Goal: Transaction & Acquisition: Book appointment/travel/reservation

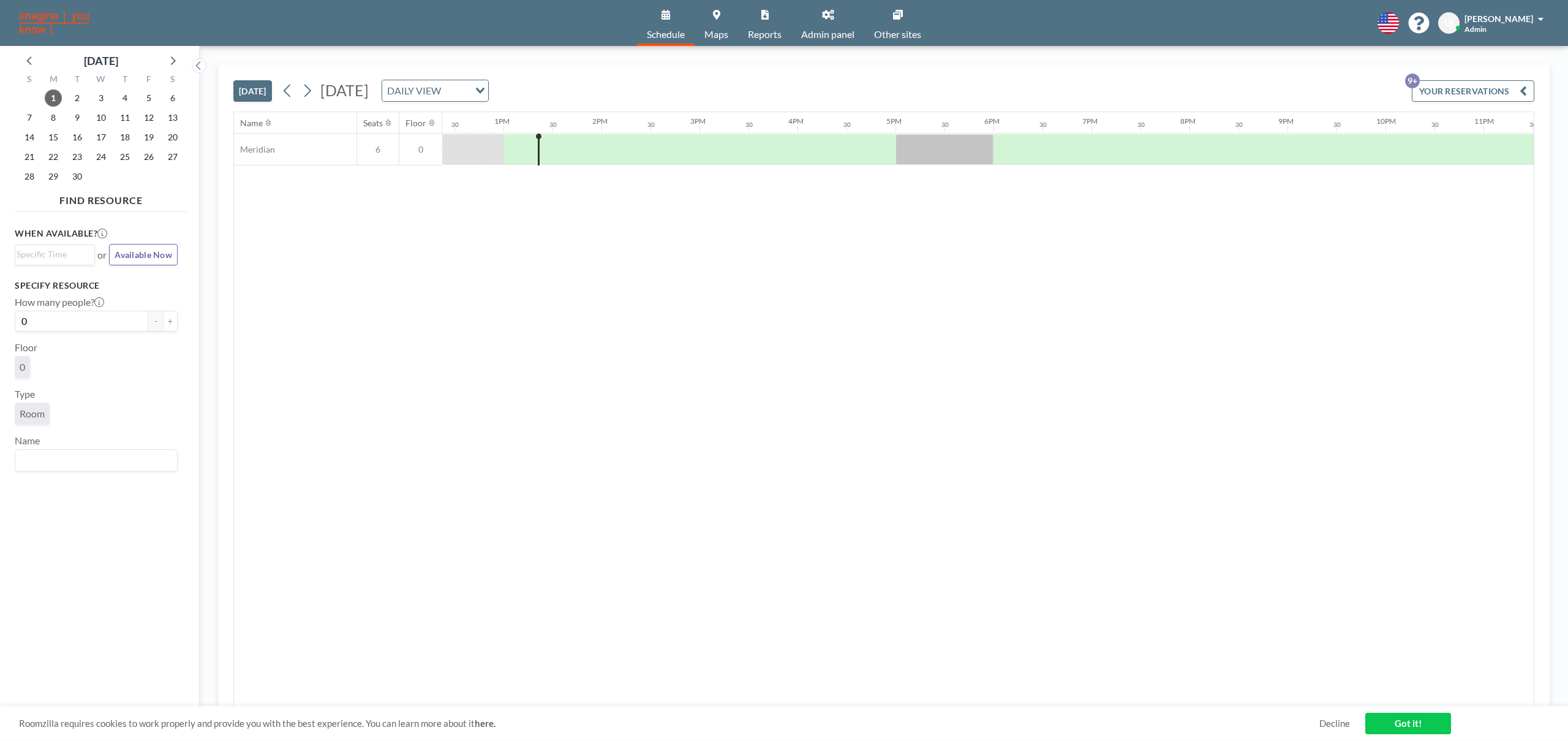
scroll to position [0, 1225]
click at [474, 87] on div "DAILY VIEW" at bounding box center [428, 90] width 92 height 18
click at [674, 262] on div "Name Seats Floor 12AM 30 1AM 30 2AM 30 3AM 30 4AM 30 5AM 30 6AM 30 7AM 30 8AM 3…" at bounding box center [884, 409] width 1300 height 594
click at [510, 142] on div at bounding box center [515, 149] width 49 height 30
click at [612, 149] on div at bounding box center [613, 149] width 49 height 31
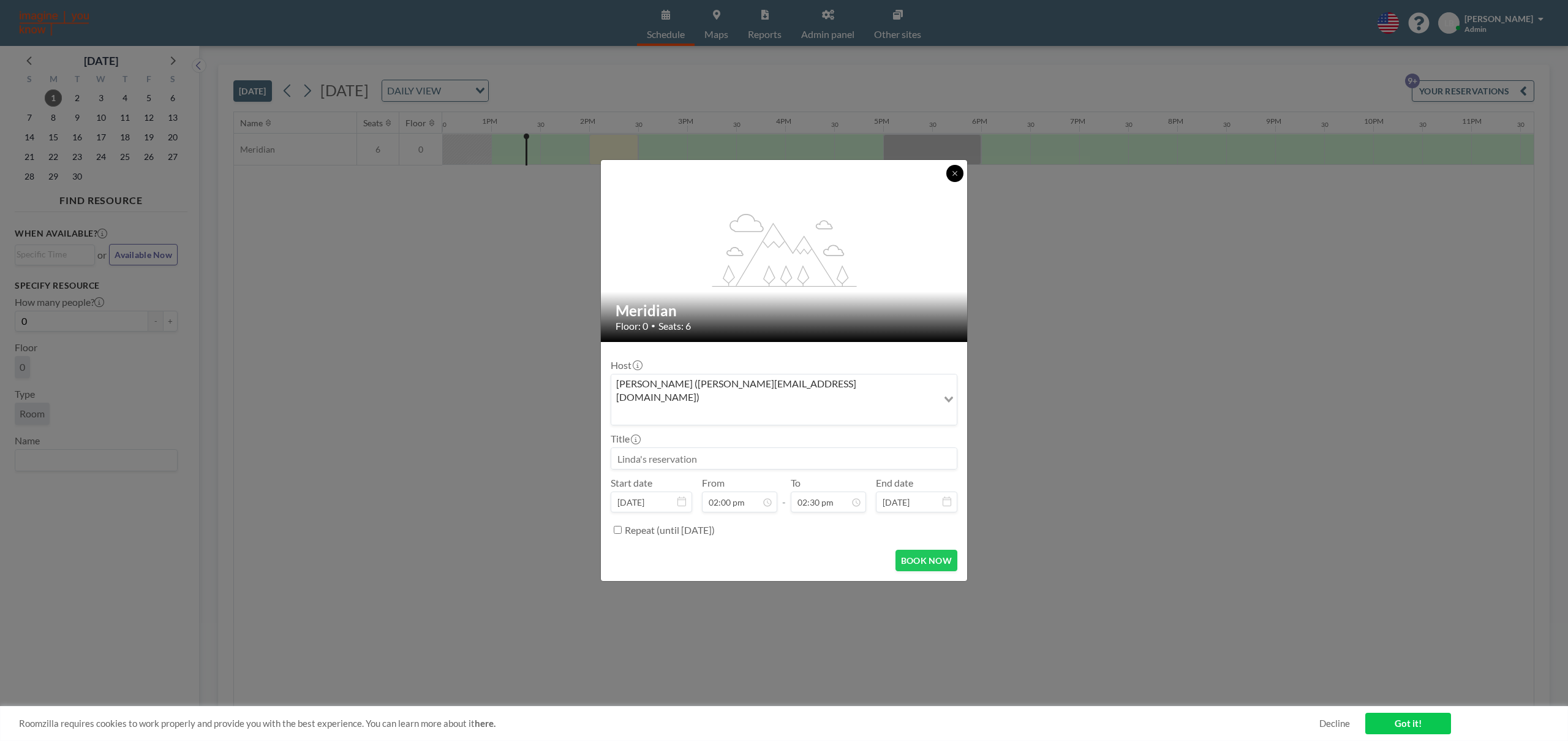
click at [953, 182] on button at bounding box center [955, 173] width 17 height 17
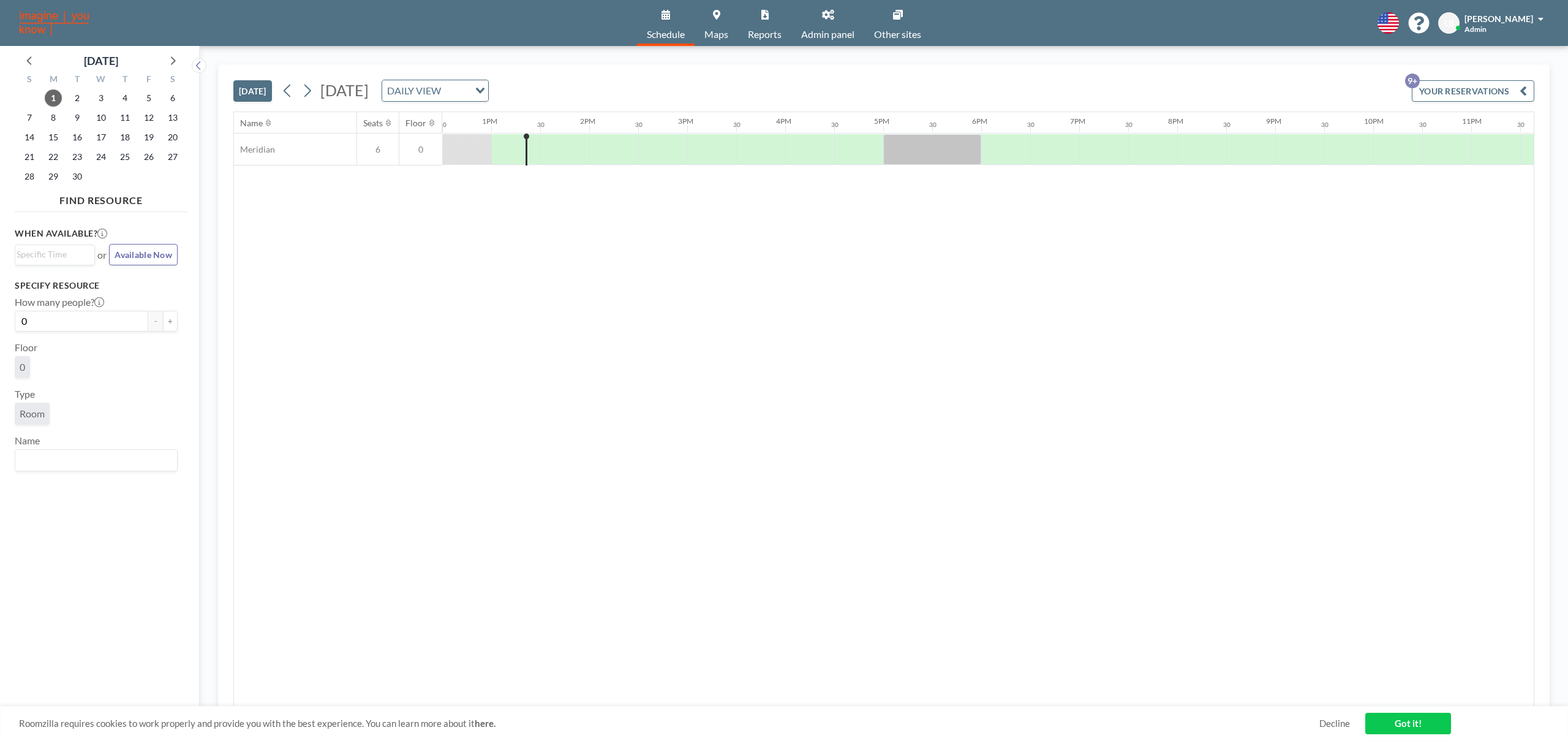
click at [1462, 90] on button "YOUR RESERVATIONS 9+" at bounding box center [1474, 91] width 122 height 22
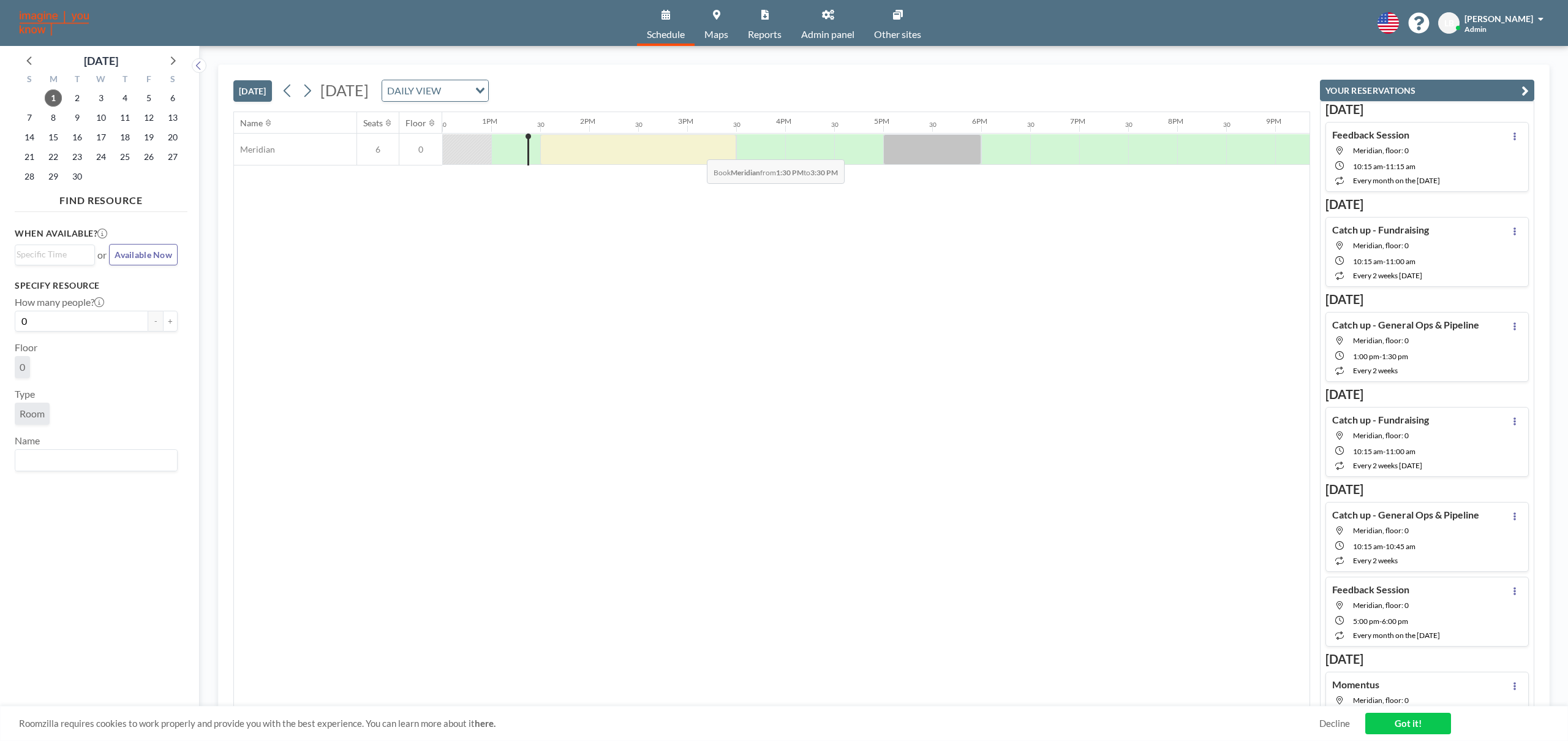
drag, startPoint x: 561, startPoint y: 150, endPoint x: 698, endPoint y: 150, distance: 137.0
click at [698, 150] on div at bounding box center [638, 149] width 196 height 31
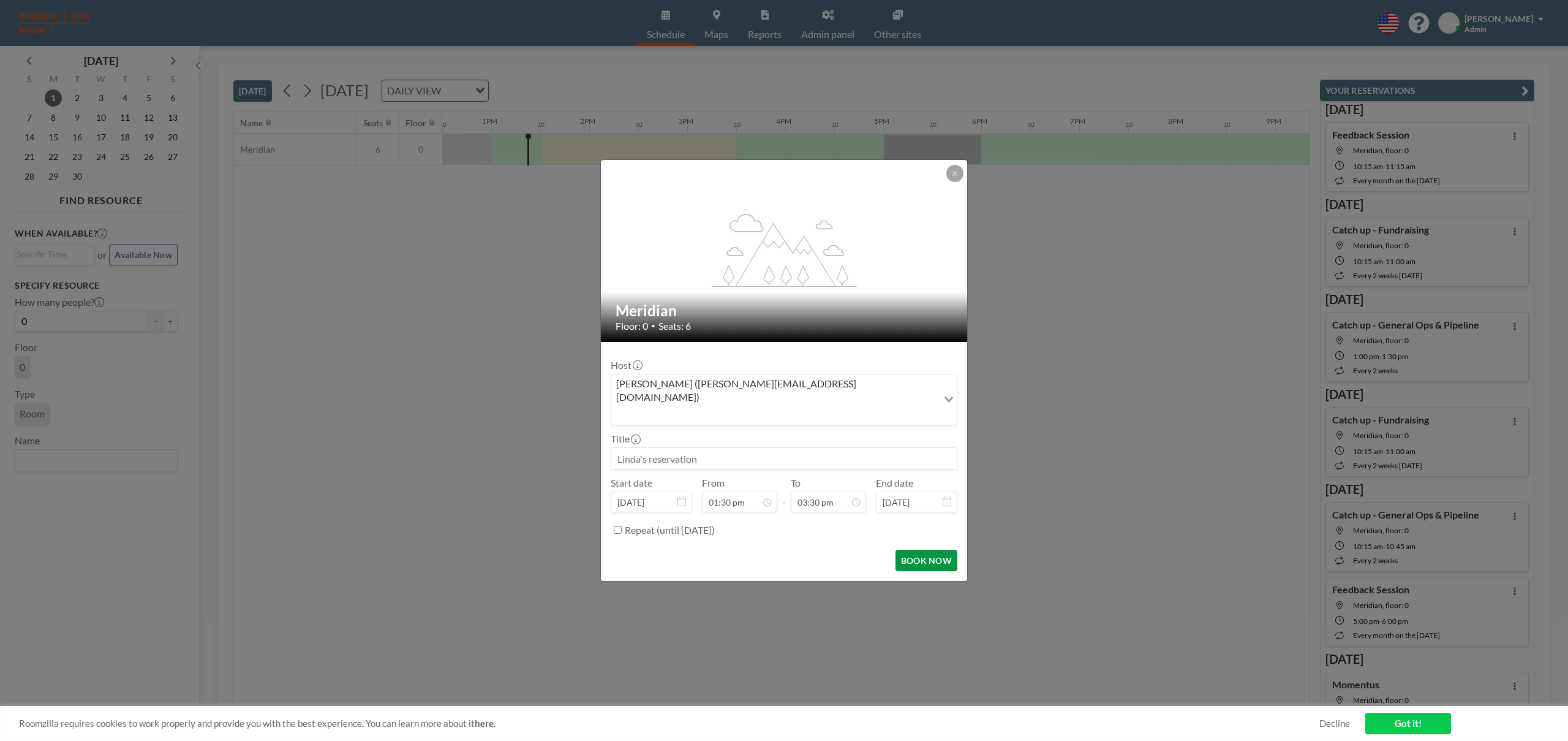
click at [928, 550] on button "BOOK NOW" at bounding box center [926, 560] width 62 height 22
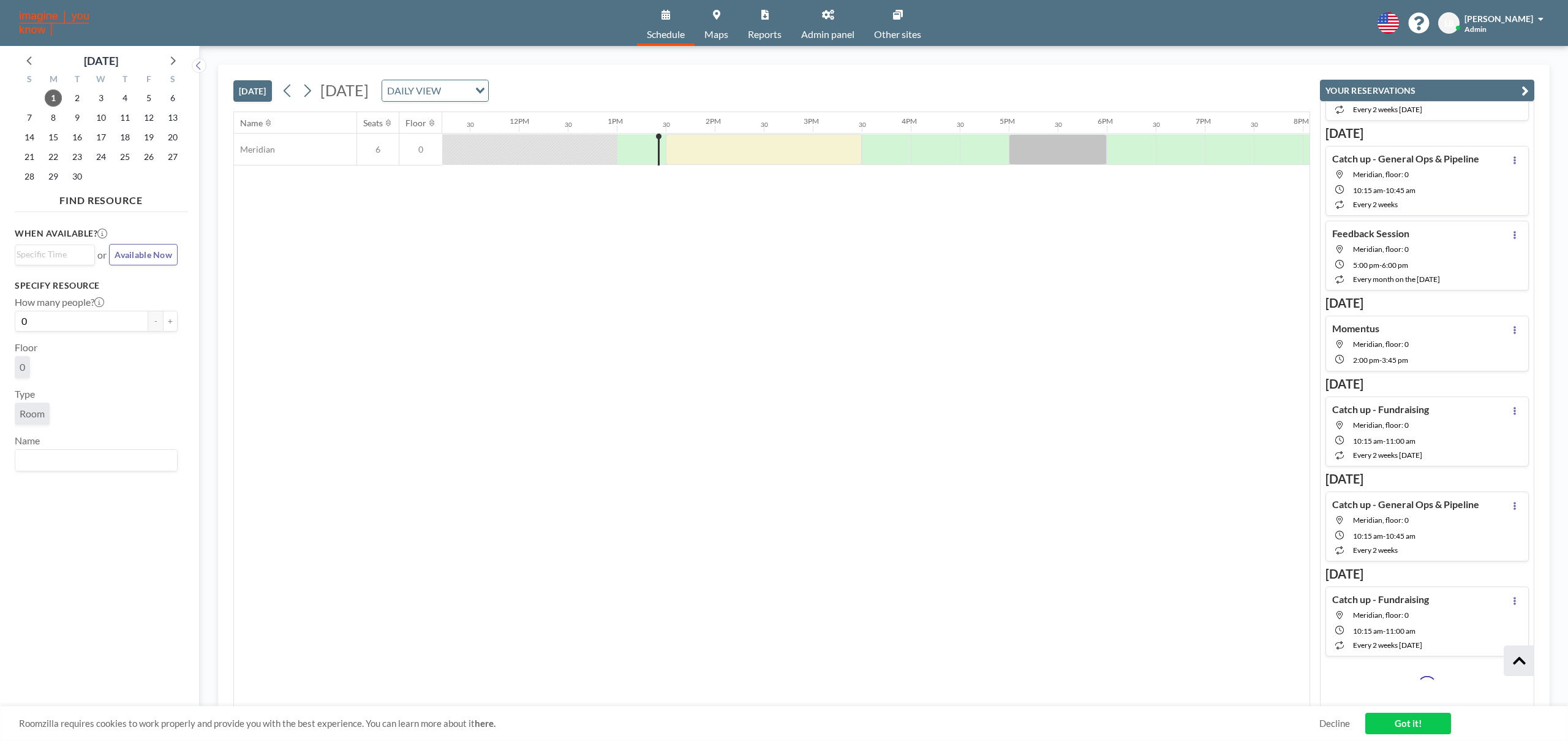
scroll to position [0, 0]
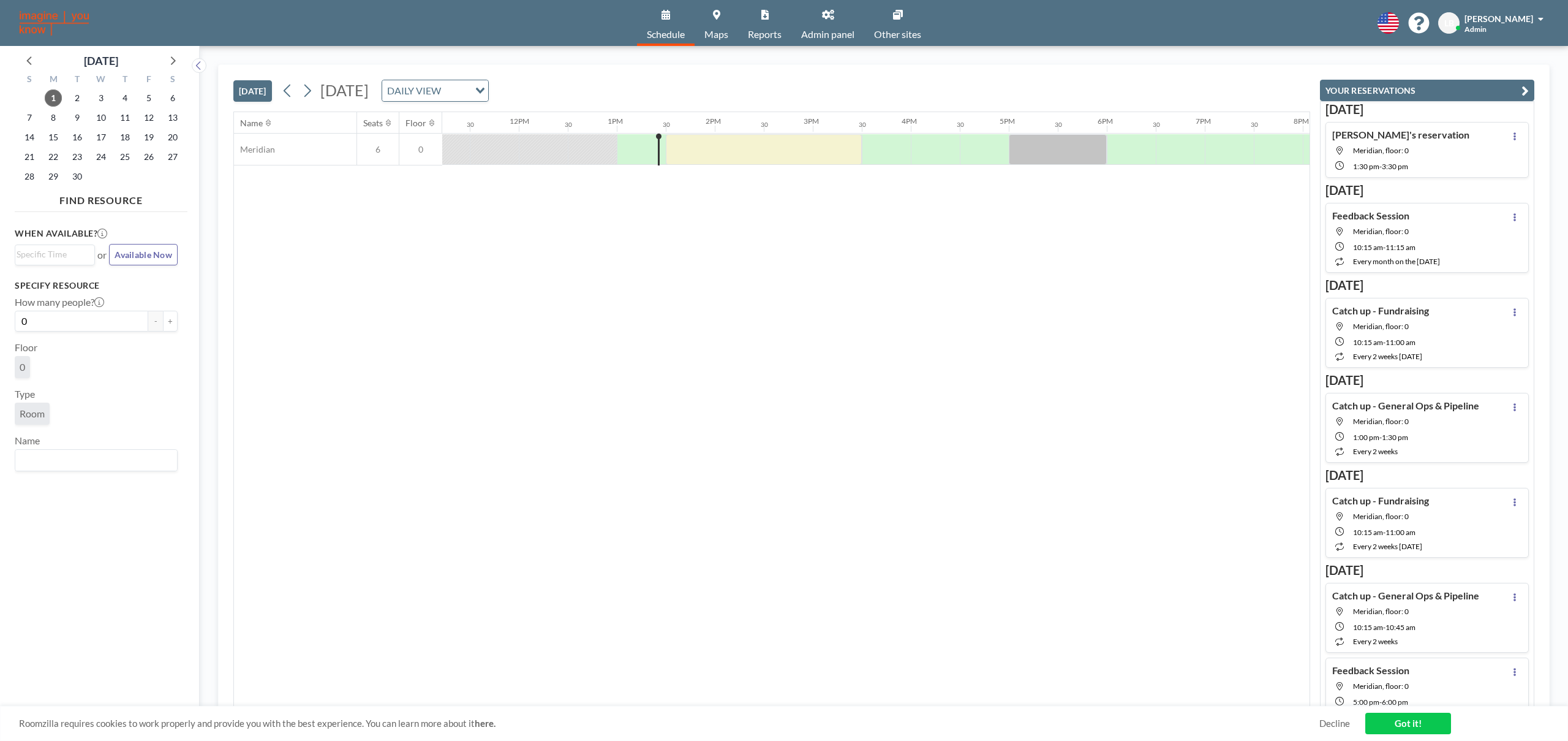
click at [1405, 86] on button "YOUR RESERVATIONS" at bounding box center [1427, 90] width 215 height 22
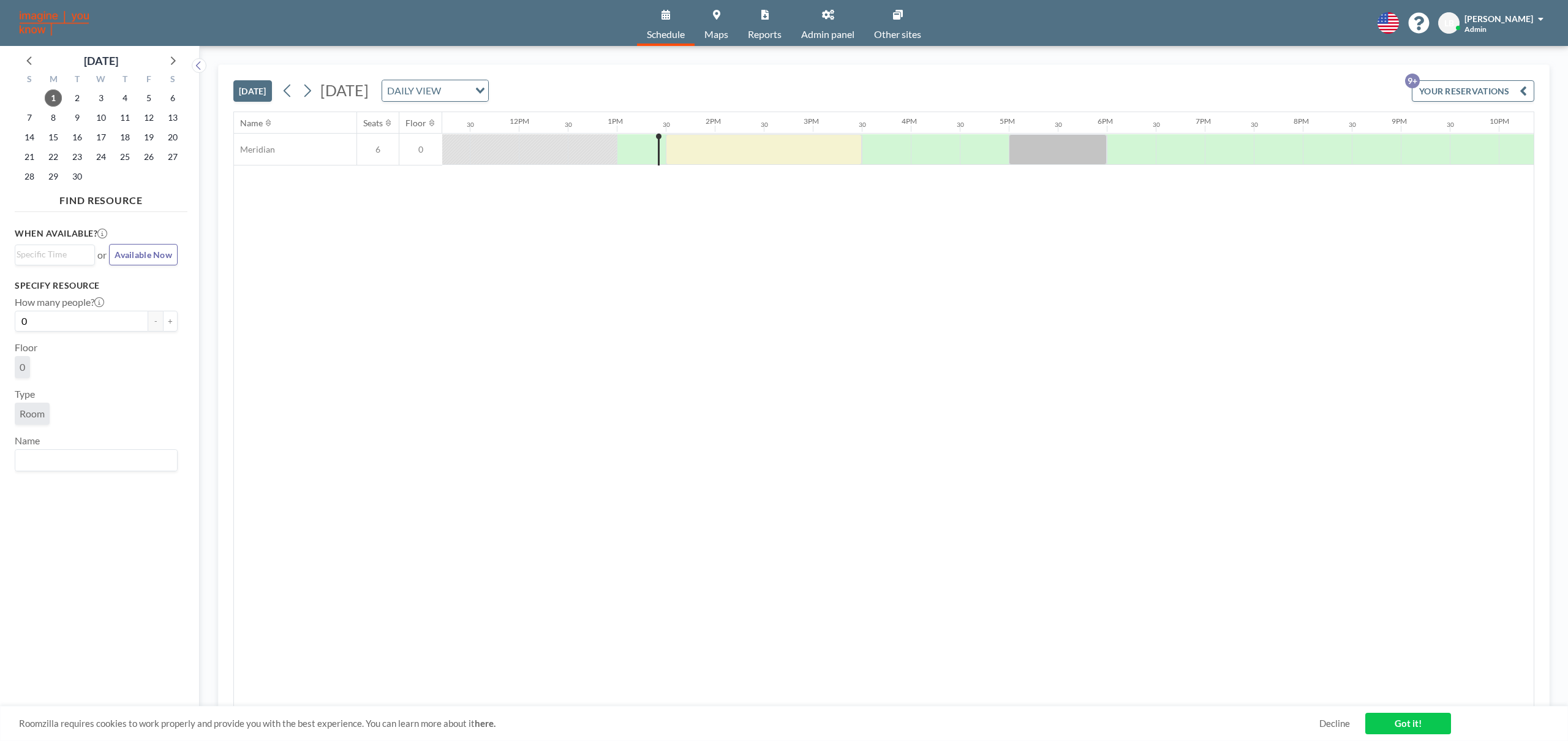
click at [728, 32] on link "Maps" at bounding box center [716, 23] width 44 height 46
